Goal: Task Accomplishment & Management: Manage account settings

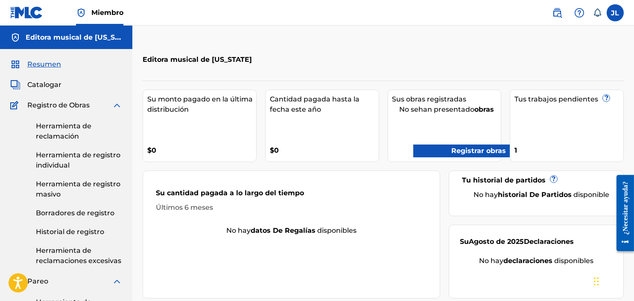
click at [119, 107] on img at bounding box center [117, 105] width 10 height 10
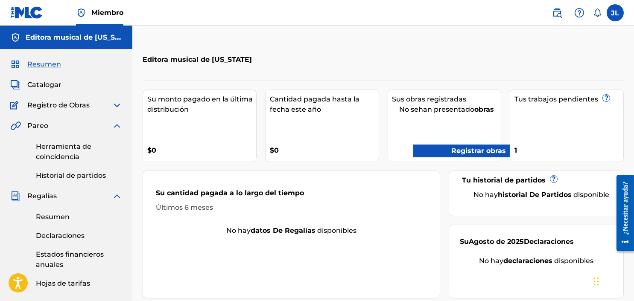
click at [118, 107] on img at bounding box center [117, 105] width 10 height 10
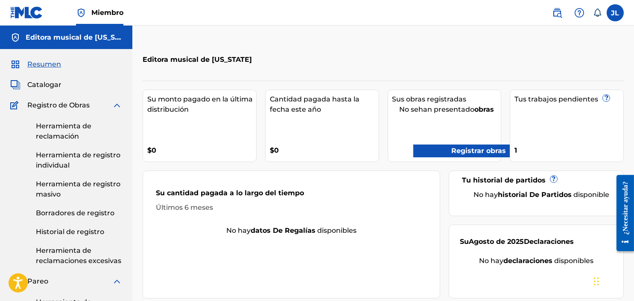
click at [118, 107] on img at bounding box center [117, 105] width 10 height 10
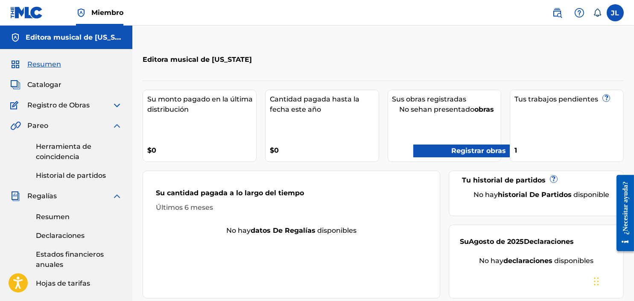
click at [118, 107] on img at bounding box center [117, 105] width 10 height 10
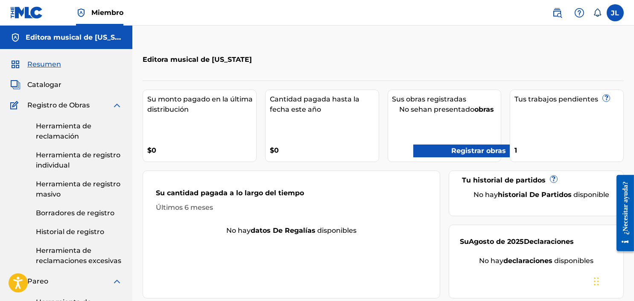
click at [23, 62] on link "Resumen" at bounding box center [35, 64] width 51 height 10
click at [33, 63] on font "Resumen" at bounding box center [44, 64] width 34 height 8
click at [622, 15] on label at bounding box center [614, 12] width 17 height 17
click at [615, 13] on input "JL Jean Carlos Lara montanamusicllc@gmail.com Notification Preferences Perfil F…" at bounding box center [615, 13] width 0 height 0
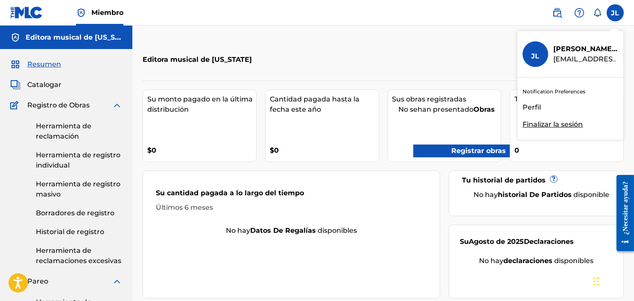
click at [544, 124] on font "Finalizar la sesión" at bounding box center [552, 124] width 60 height 8
click at [615, 13] on input "JL Jean Carlos Lara montanamusicllc@gmail.com Notification Preferences Perfil F…" at bounding box center [615, 13] width 0 height 0
